Goal: Find specific page/section: Go to known website

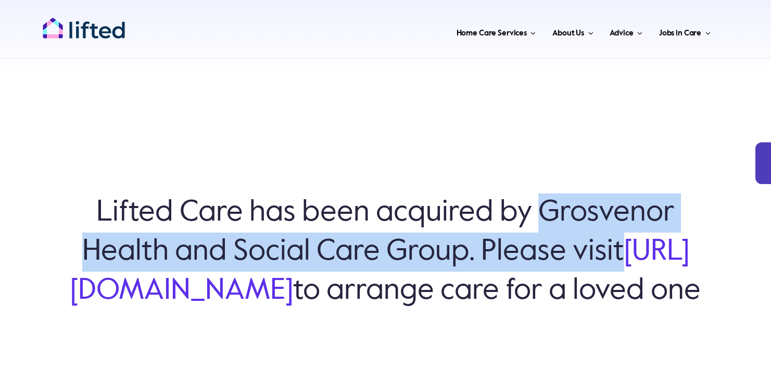
drag, startPoint x: 541, startPoint y: 194, endPoint x: 691, endPoint y: 215, distance: 151.5
click at [691, 215] on h6 "Lifted Care has been acquired by Grosvenor Health and Social Care Group. Please…" at bounding box center [385, 251] width 667 height 117
click at [408, 268] on link "[URL][DOMAIN_NAME]" at bounding box center [379, 271] width 619 height 68
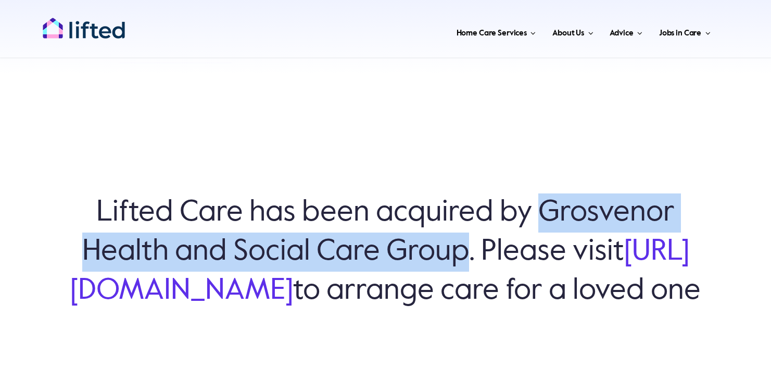
drag, startPoint x: 543, startPoint y: 190, endPoint x: 499, endPoint y: 222, distance: 54.8
click at [499, 222] on h6 "Lifted Care has been acquired by Grosvenor Health and Social Care Group. Please…" at bounding box center [385, 251] width 667 height 117
copy h6 "Grosvenor Health and Social Care Group"
